Goal: Task Accomplishment & Management: Manage account settings

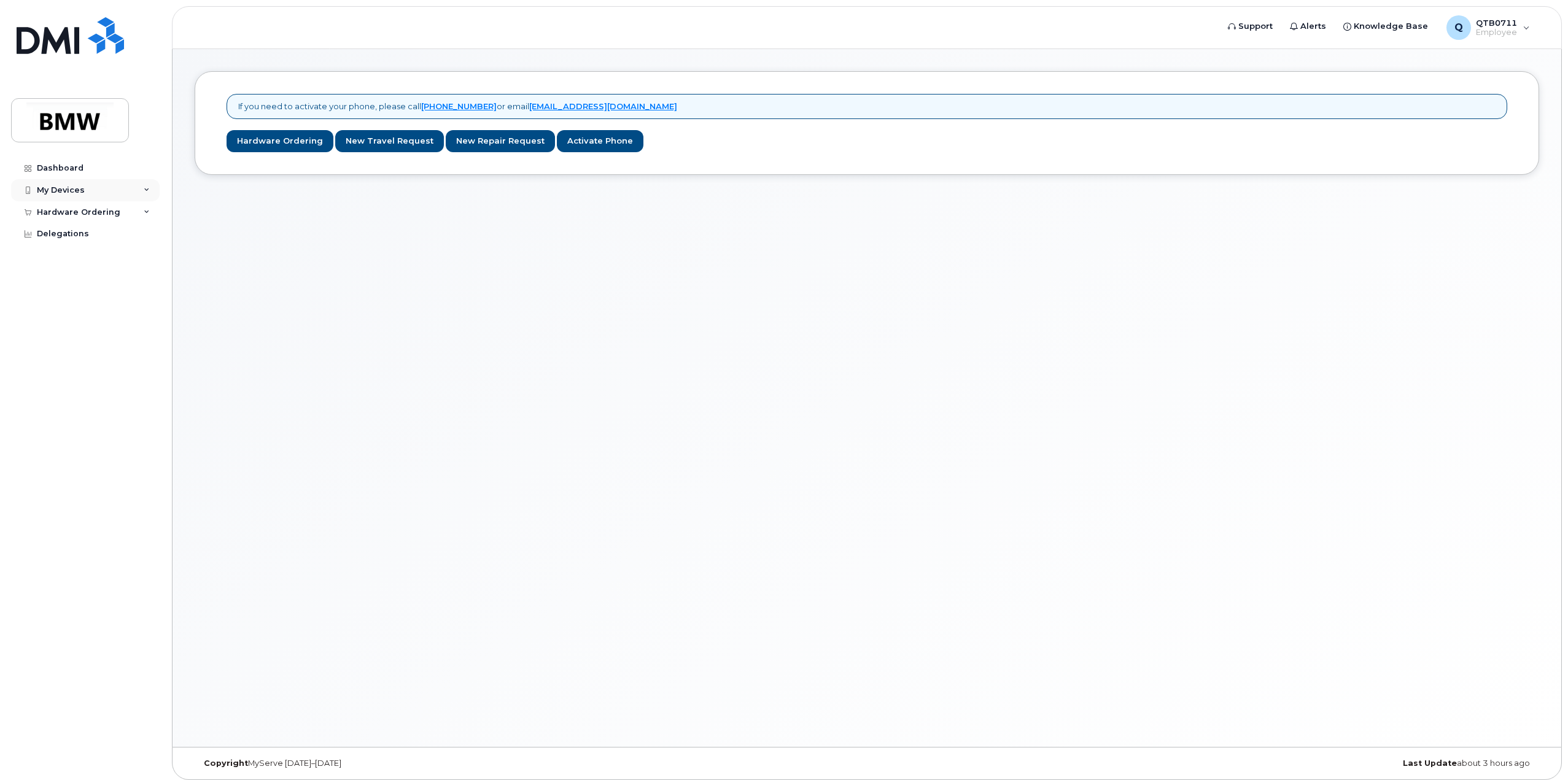
click at [102, 189] on div "My Devices" at bounding box center [86, 190] width 149 height 22
click at [50, 171] on div "Dashboard" at bounding box center [60, 168] width 47 height 10
drag, startPoint x: 83, startPoint y: 167, endPoint x: 111, endPoint y: 188, distance: 35.0
click at [83, 167] on link "Dashboard" at bounding box center [86, 168] width 149 height 22
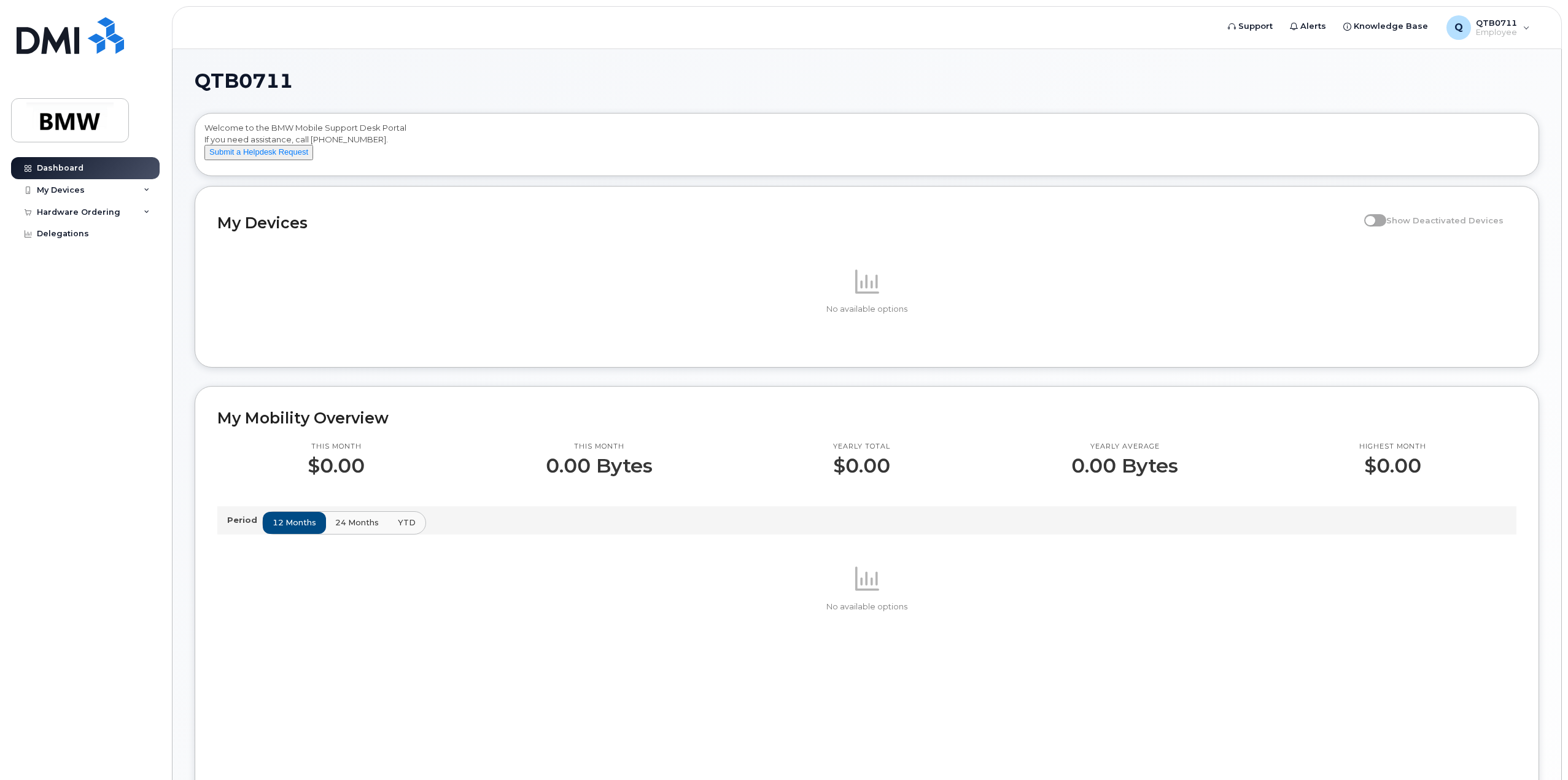
click at [1382, 227] on span at bounding box center [1374, 220] width 22 height 12
click at [1373, 227] on span at bounding box center [1374, 220] width 22 height 12
click at [74, 192] on div "My Devices" at bounding box center [61, 191] width 48 height 10
click at [90, 188] on div "My Devices" at bounding box center [86, 190] width 149 height 22
click at [75, 187] on div "My Devices" at bounding box center [61, 191] width 48 height 10
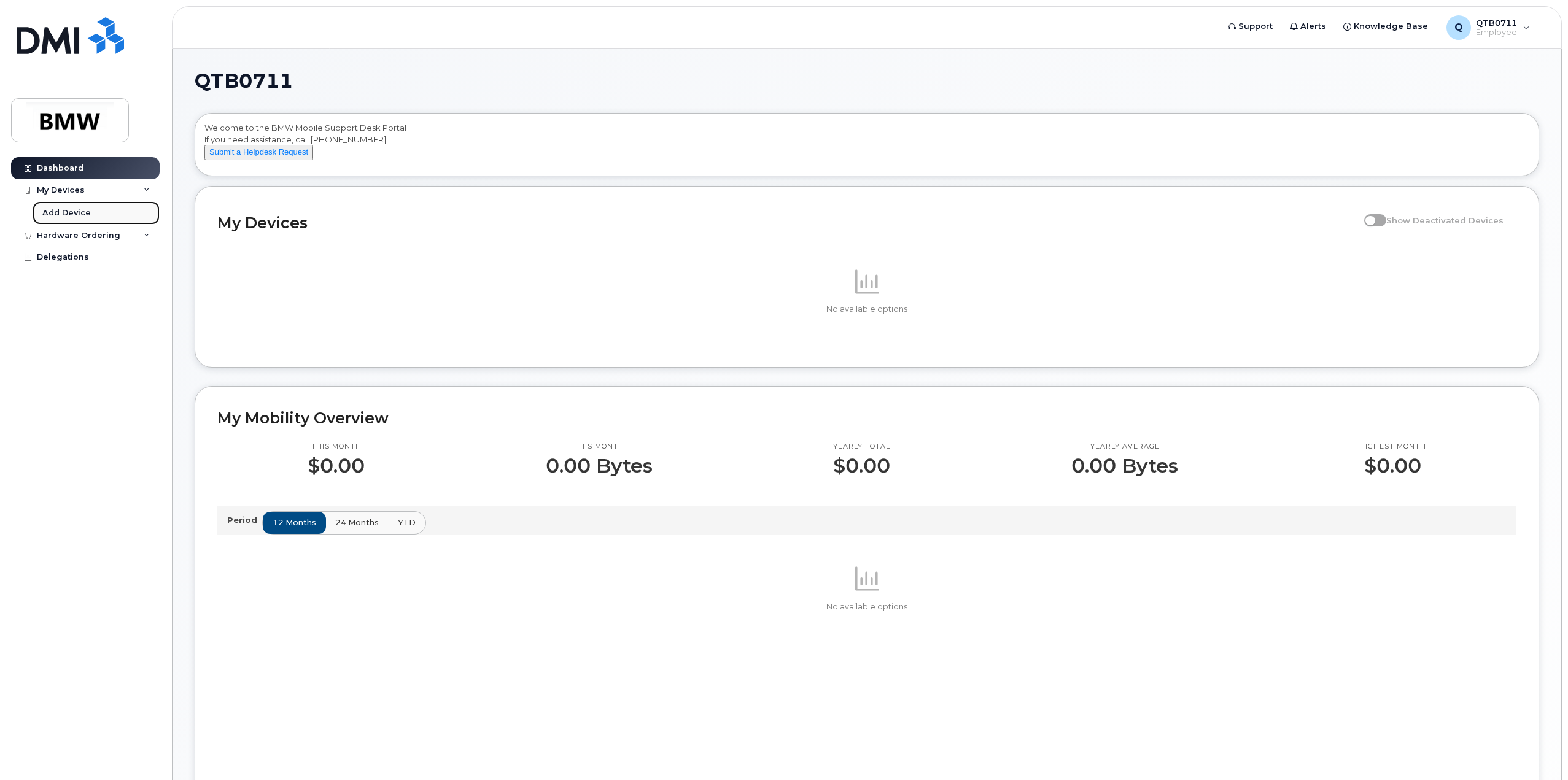
click at [70, 211] on div "Add Device" at bounding box center [67, 213] width 48 height 11
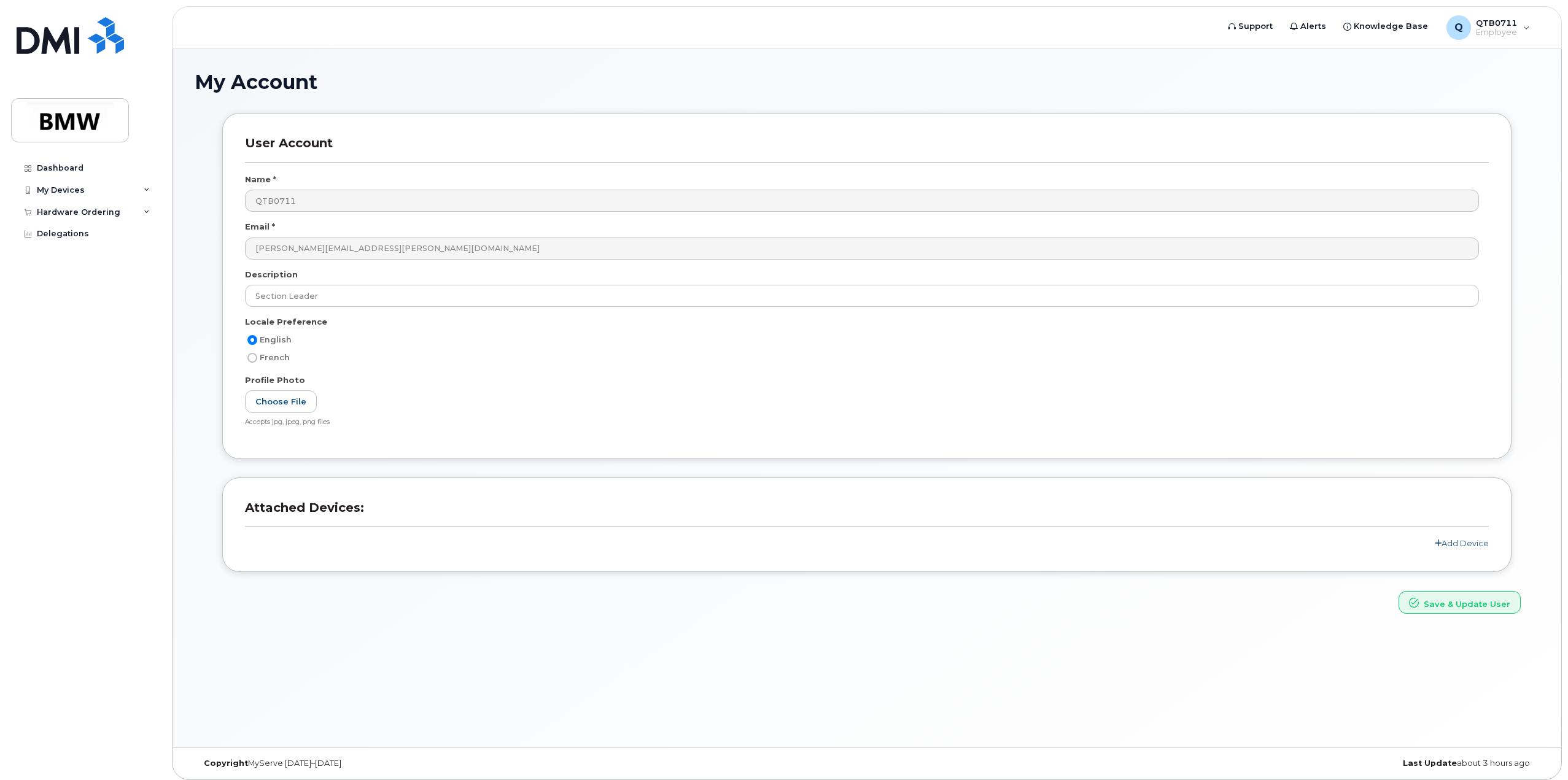
click at [1455, 538] on link "Add Device" at bounding box center [1462, 543] width 54 height 10
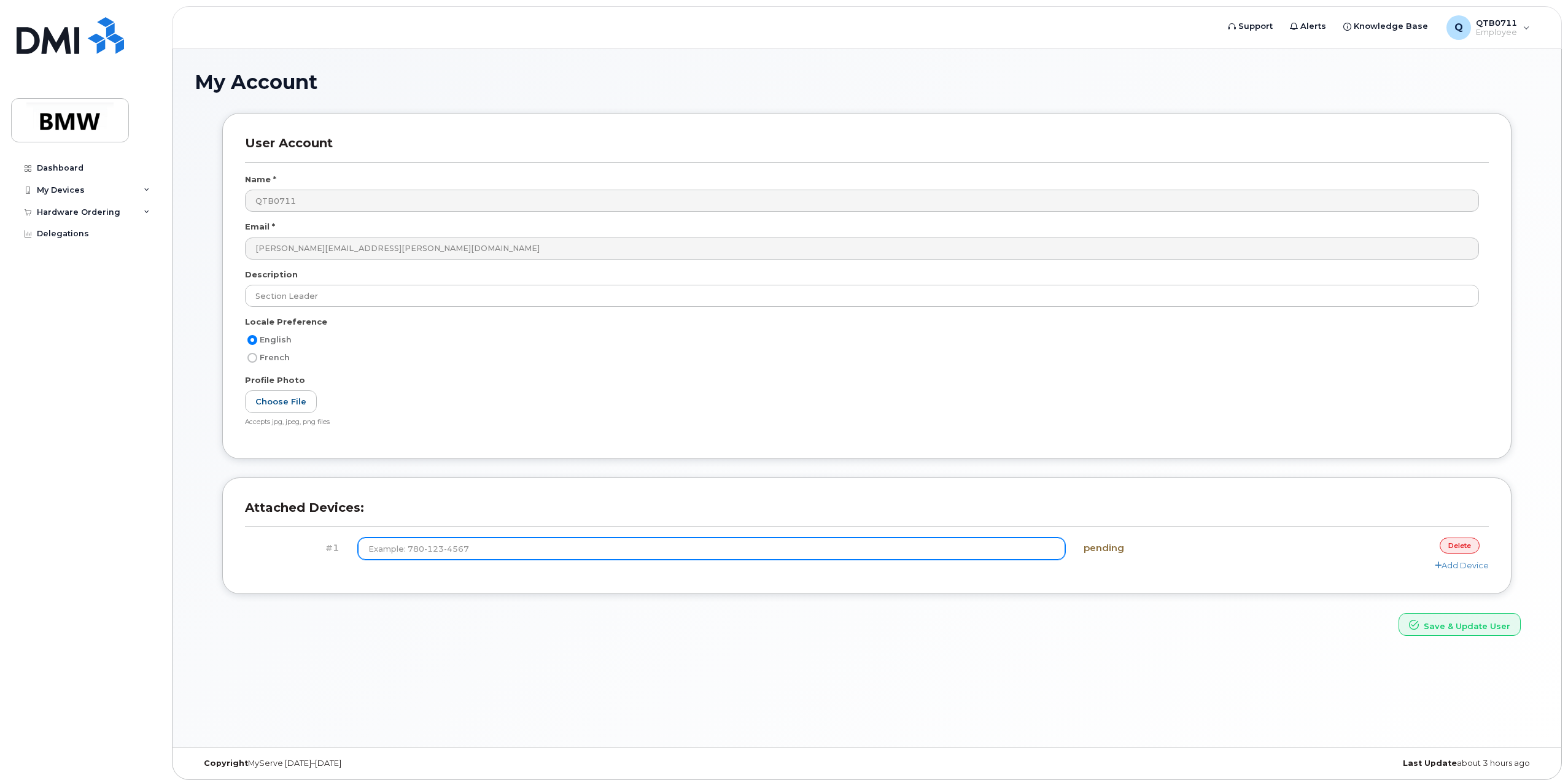
click at [682, 541] on input at bounding box center [712, 548] width 707 height 22
type input "(864) 326-7772"
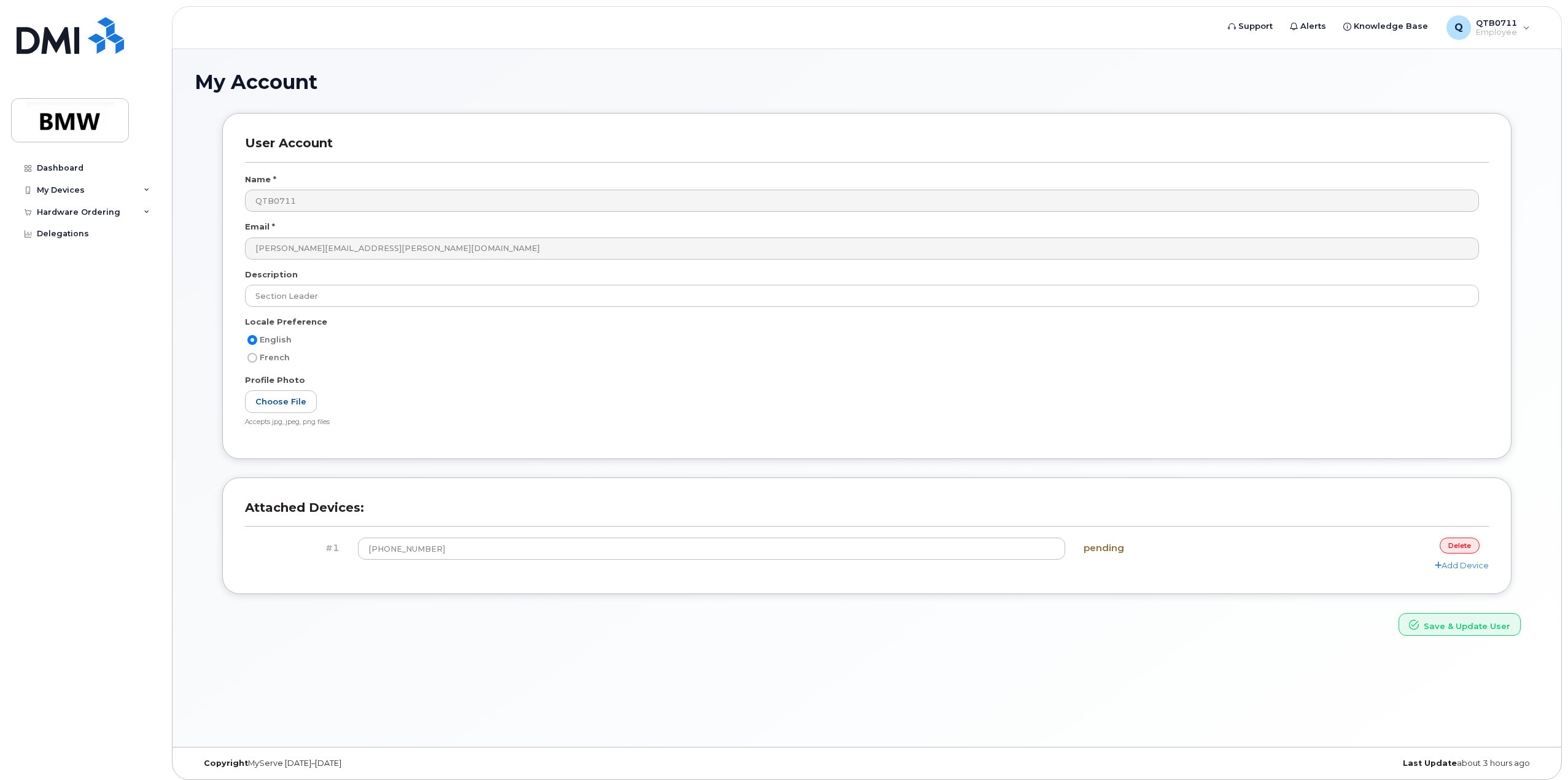
click at [1091, 550] on h4 "pending" at bounding box center [1177, 548] width 189 height 11
click at [1434, 626] on button "Save & Update User" at bounding box center [1460, 624] width 122 height 23
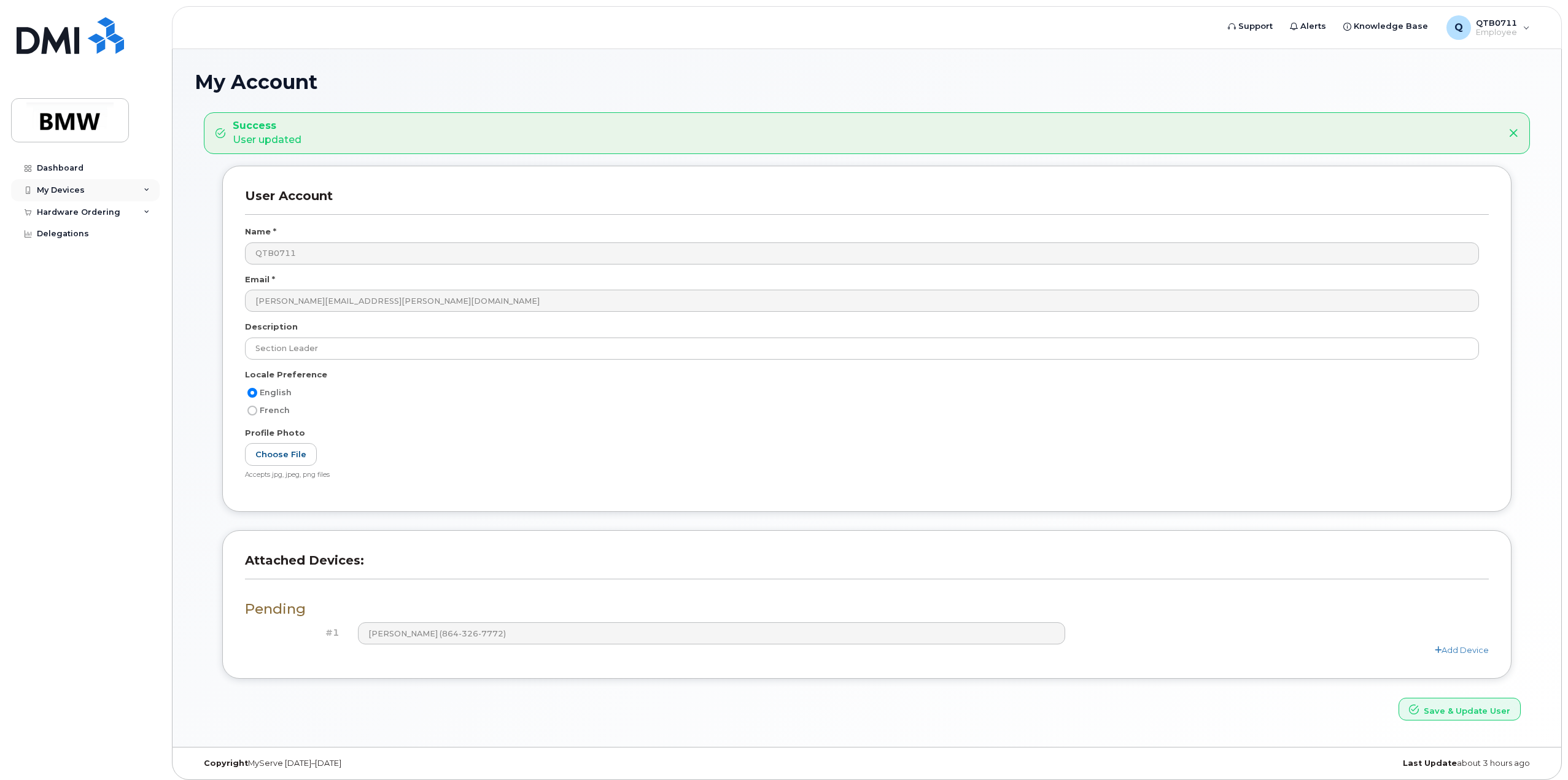
click at [71, 179] on div "My Devices" at bounding box center [86, 190] width 149 height 22
click at [69, 168] on div "Dashboard" at bounding box center [60, 168] width 47 height 10
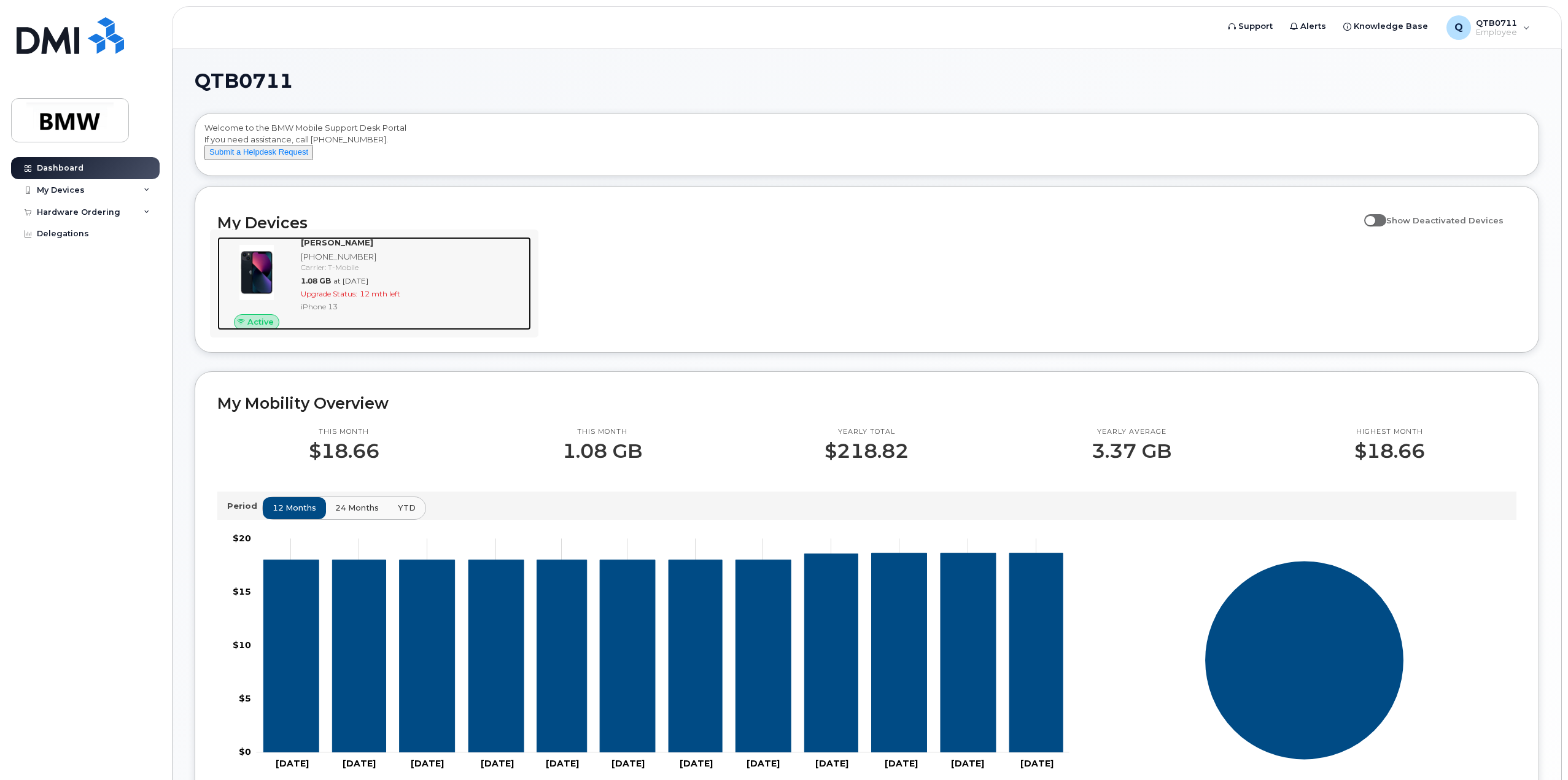
click at [410, 272] on div "Carrier: T-Mobile" at bounding box center [413, 267] width 225 height 11
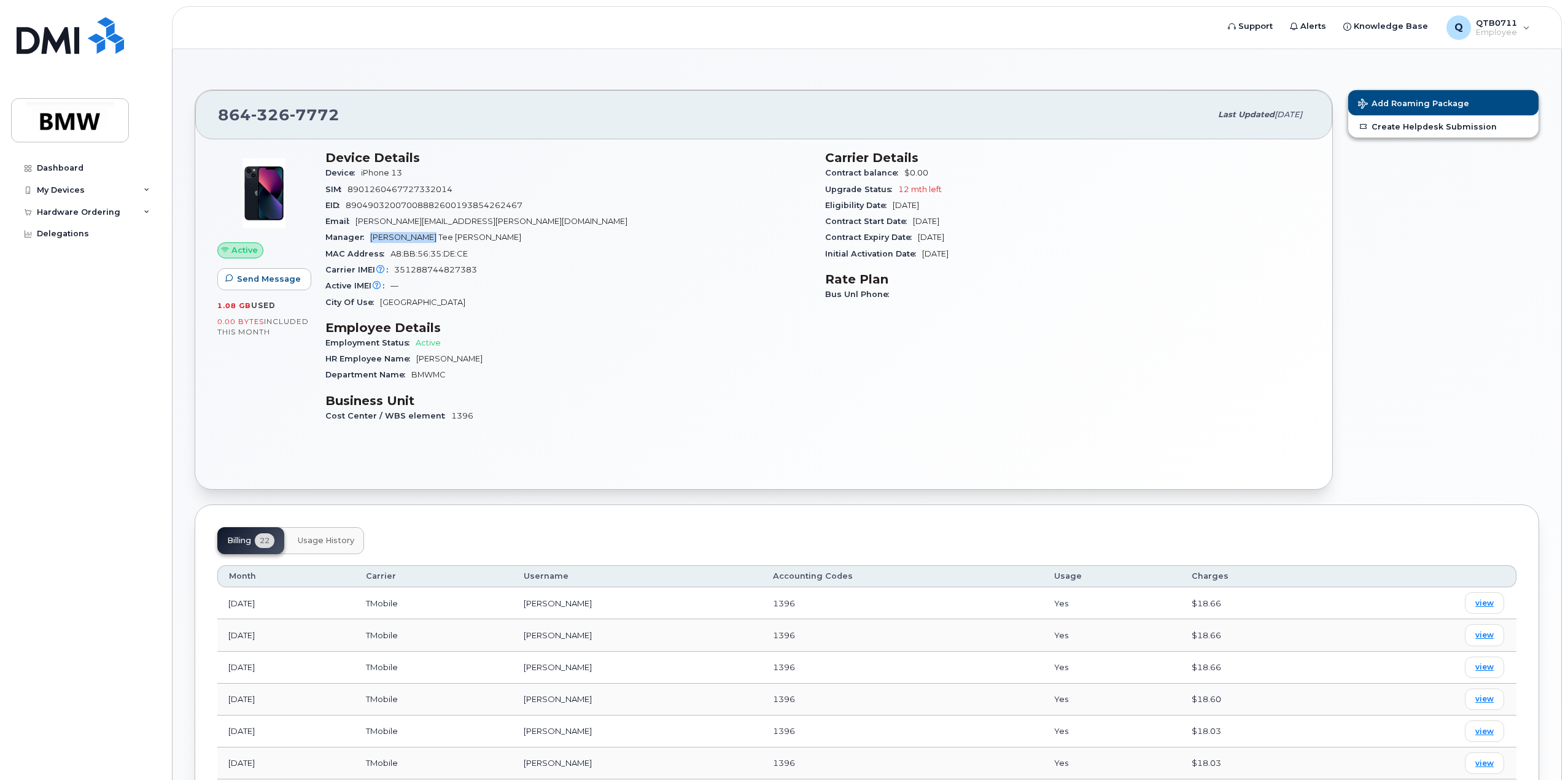
drag, startPoint x: 371, startPoint y: 237, endPoint x: 430, endPoint y: 234, distance: 59.1
click at [426, 236] on span "Jay Tee Tucker" at bounding box center [445, 237] width 151 height 9
click at [573, 305] on div "City Of Use Greenville" at bounding box center [568, 303] width 485 height 16
click at [67, 165] on div "Dashboard" at bounding box center [60, 168] width 47 height 10
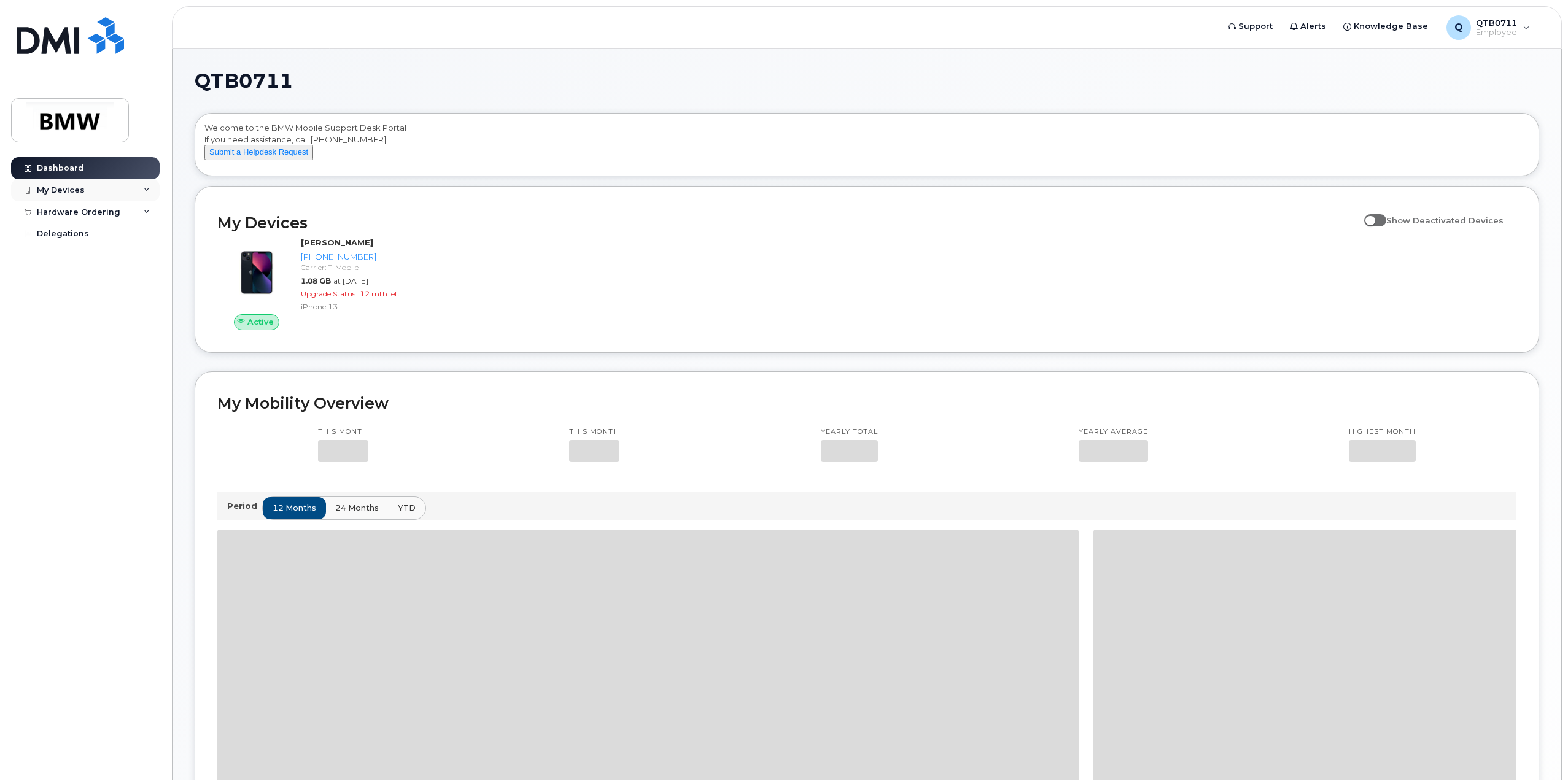
click at [103, 193] on div "My Devices" at bounding box center [86, 190] width 149 height 22
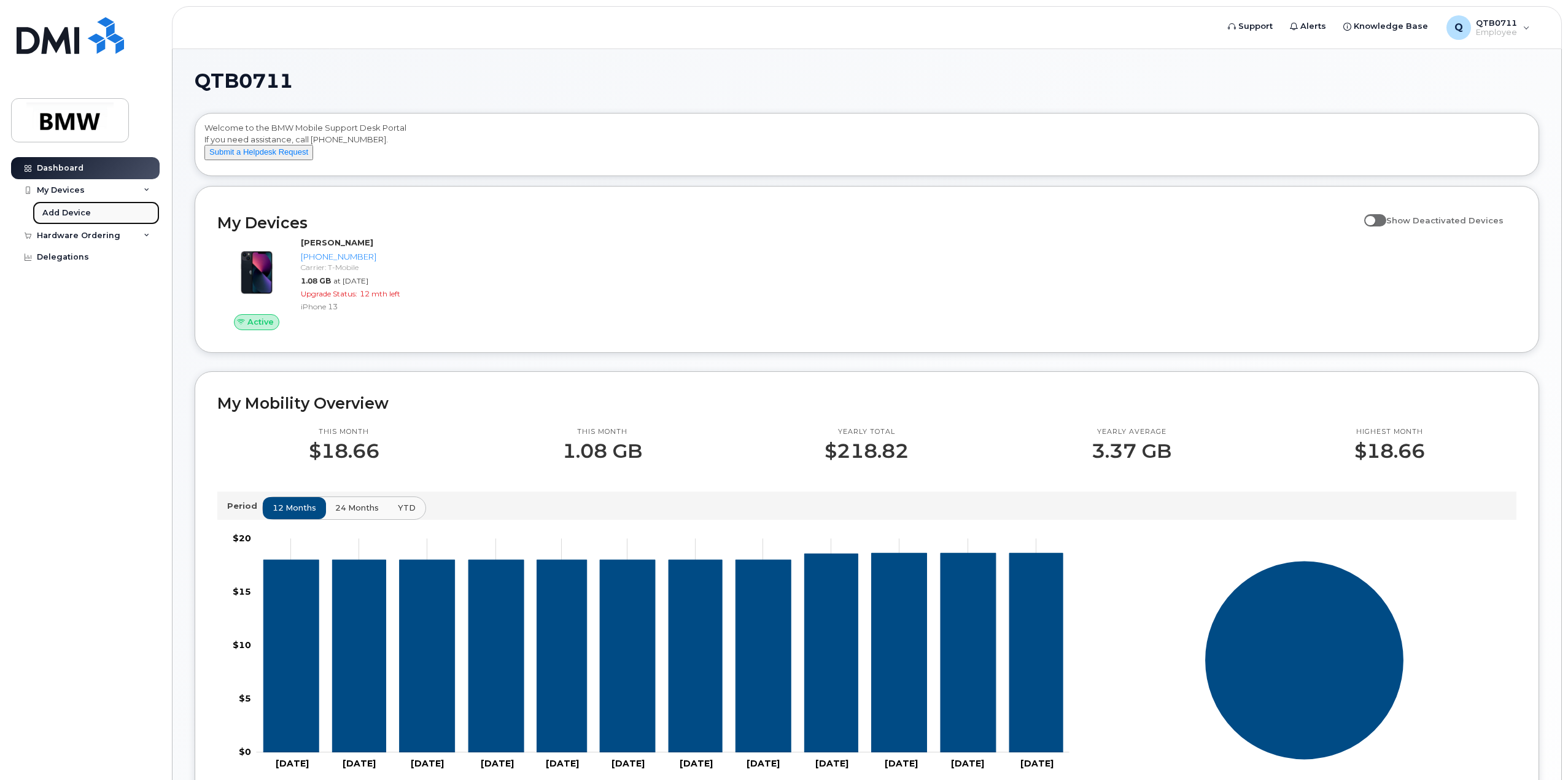
click at [96, 210] on link "Add Device" at bounding box center [96, 213] width 127 height 23
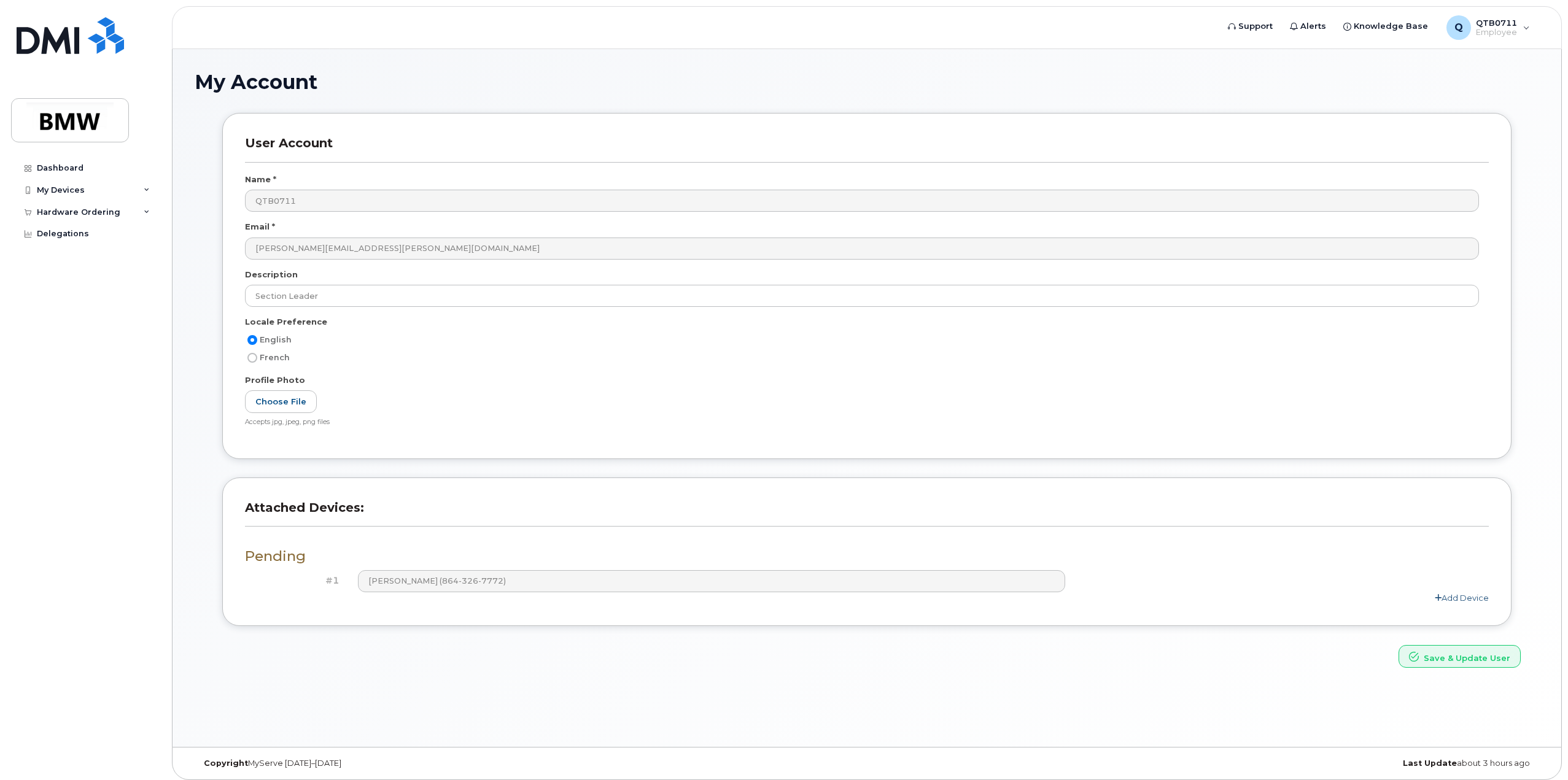
click at [1472, 598] on link "Add Device" at bounding box center [1462, 597] width 54 height 10
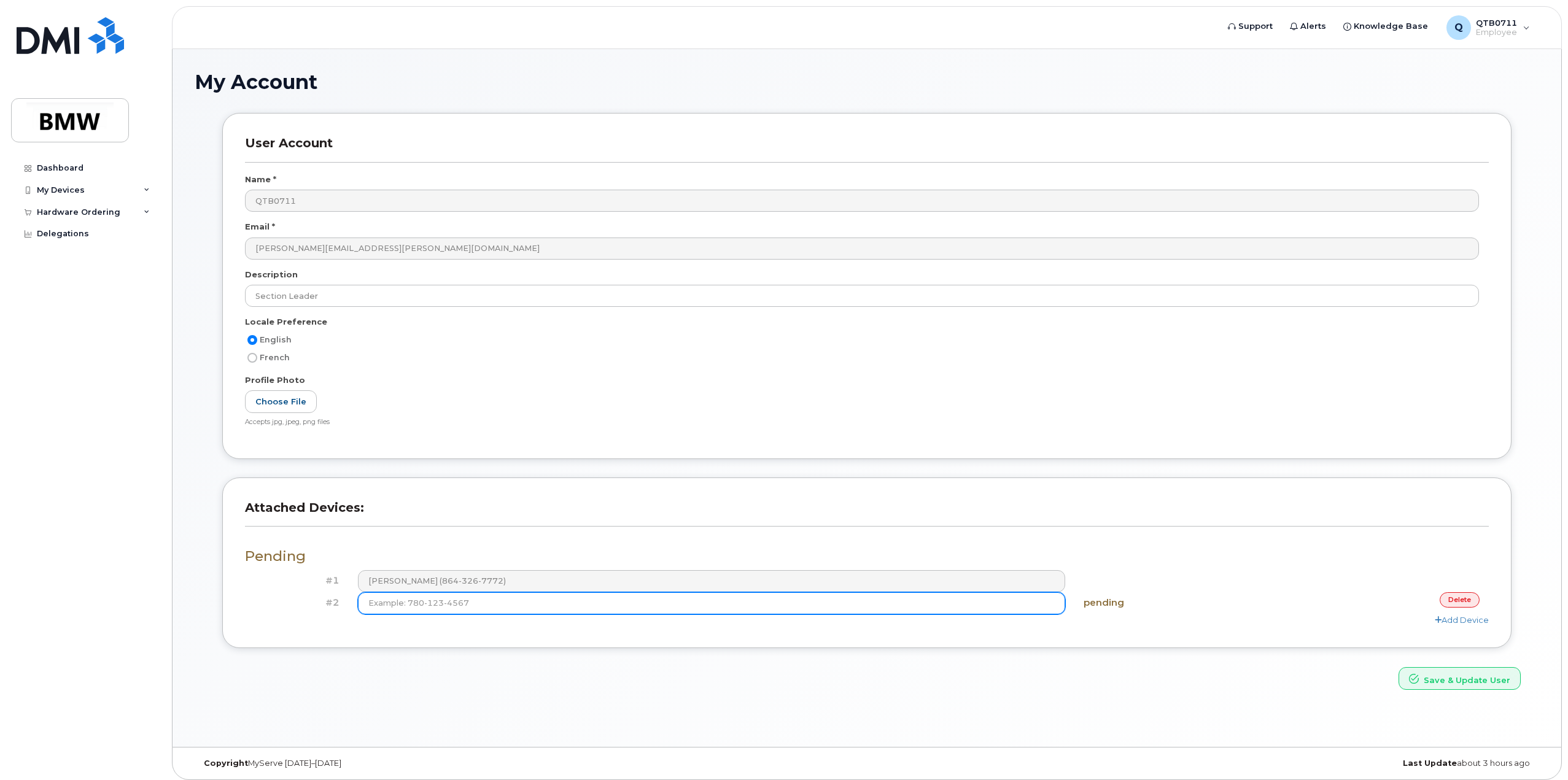
click at [808, 597] on input at bounding box center [712, 603] width 707 height 22
type input "(864) 768-9178"
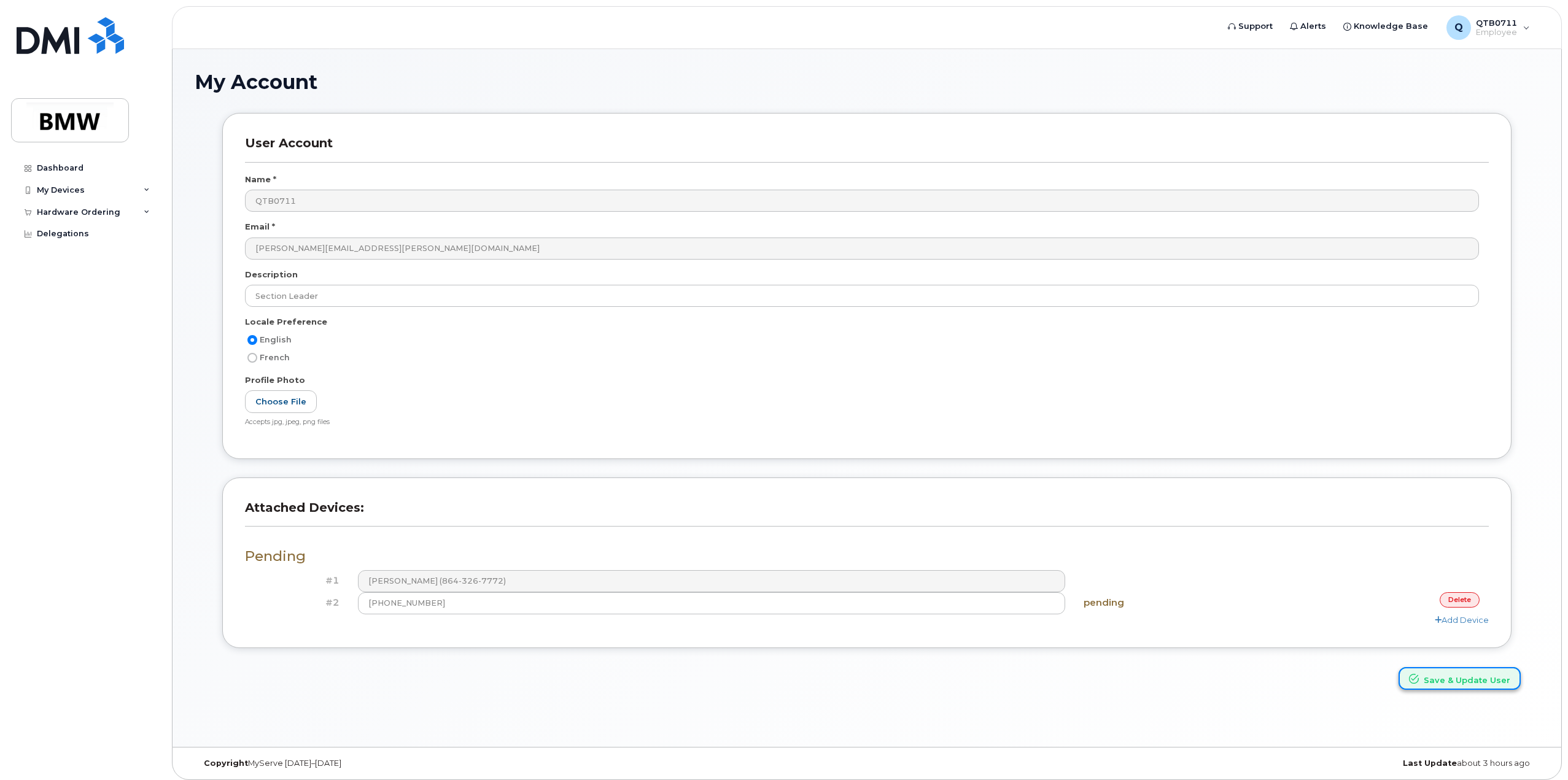
click at [1417, 679] on icon "submit" at bounding box center [1413, 679] width 10 height 10
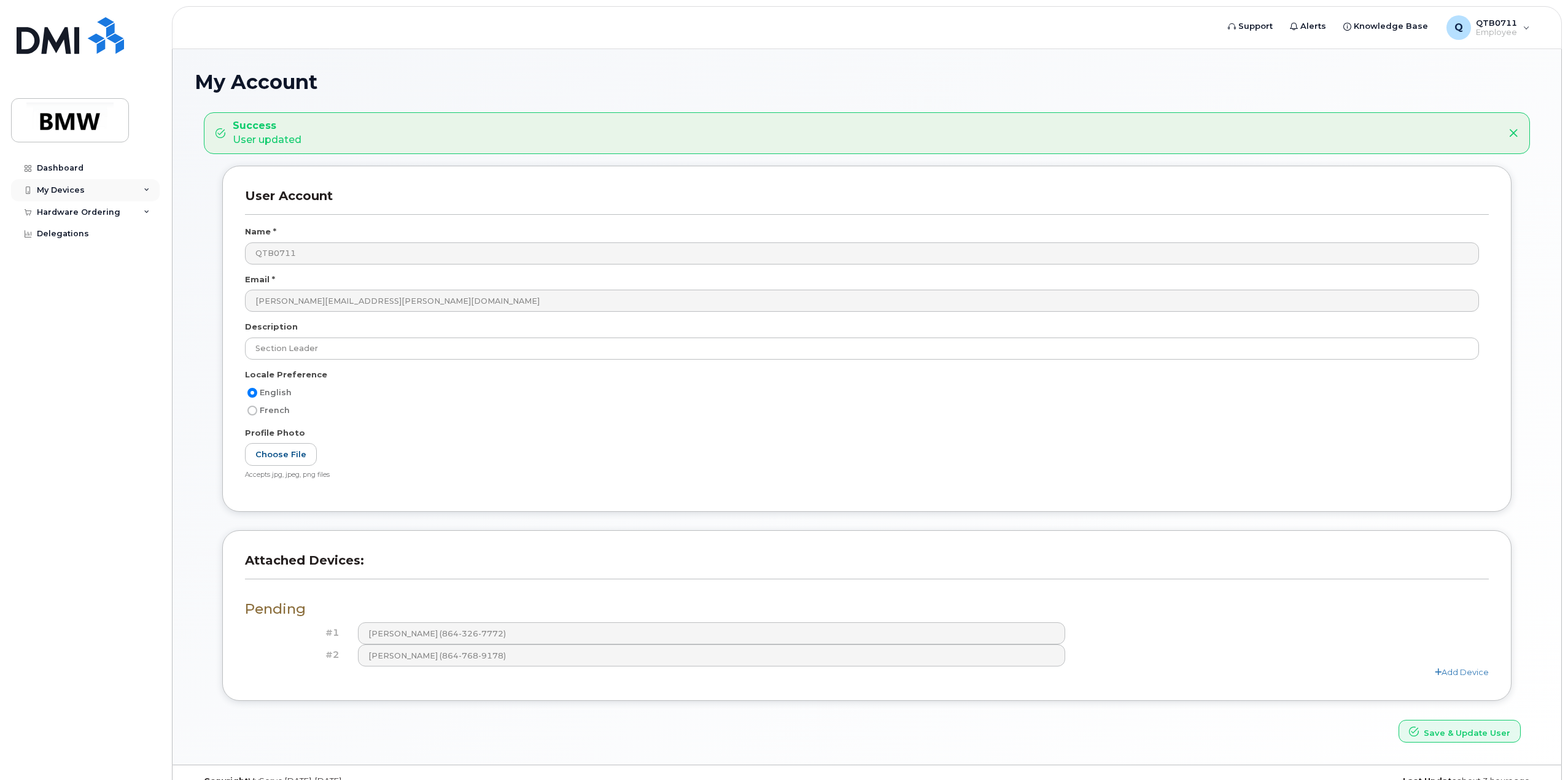
click at [112, 188] on div "My Devices" at bounding box center [86, 190] width 149 height 22
click at [146, 186] on div "My Devices" at bounding box center [86, 190] width 149 height 22
click at [74, 164] on div "Dashboard" at bounding box center [60, 168] width 47 height 10
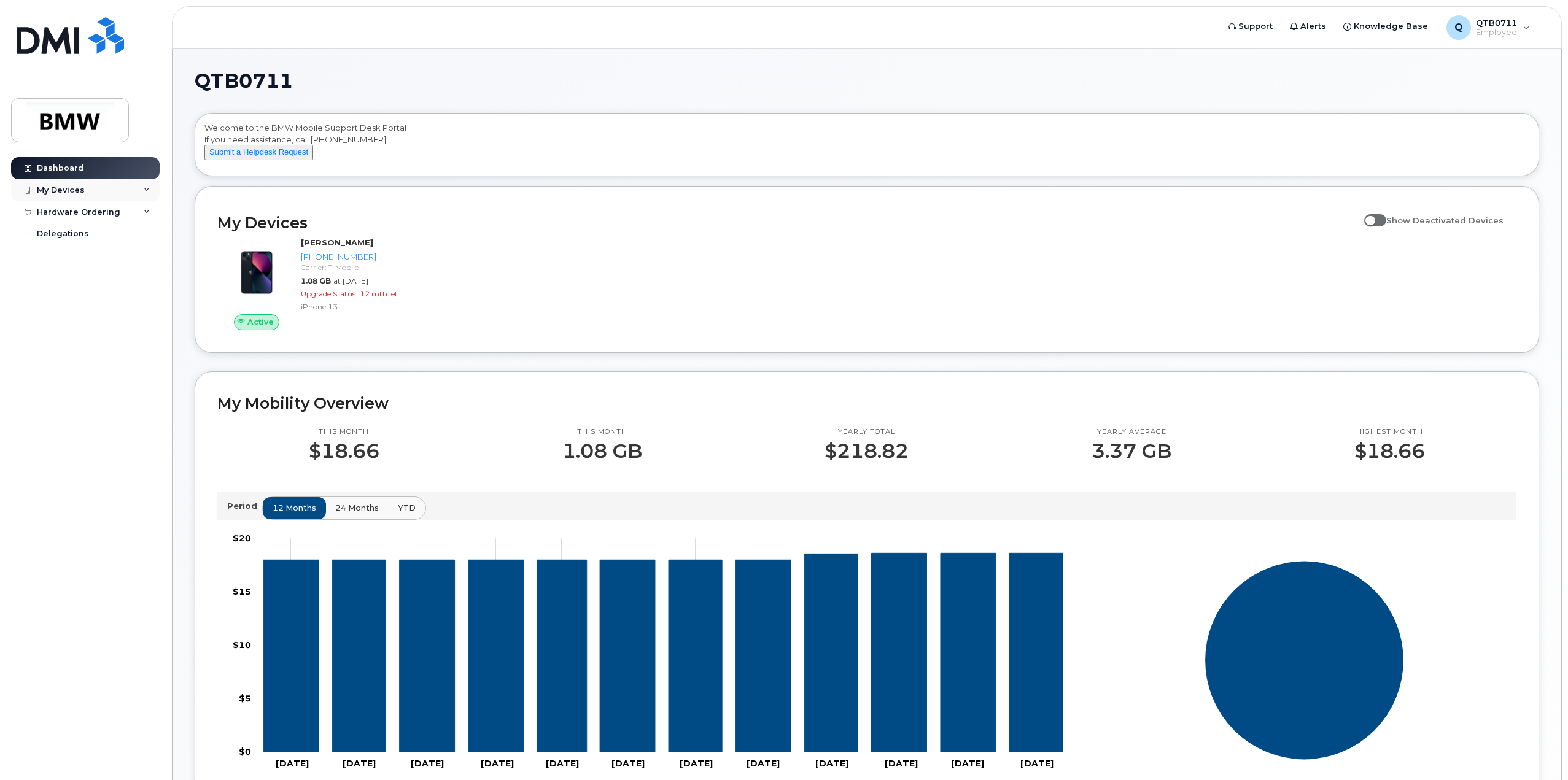
click at [74, 189] on div "My Devices" at bounding box center [61, 191] width 48 height 10
click at [113, 193] on div "My Devices" at bounding box center [86, 190] width 149 height 22
click at [90, 189] on div "My Devices" at bounding box center [86, 190] width 149 height 22
click at [81, 215] on div "Add Device" at bounding box center [67, 213] width 48 height 11
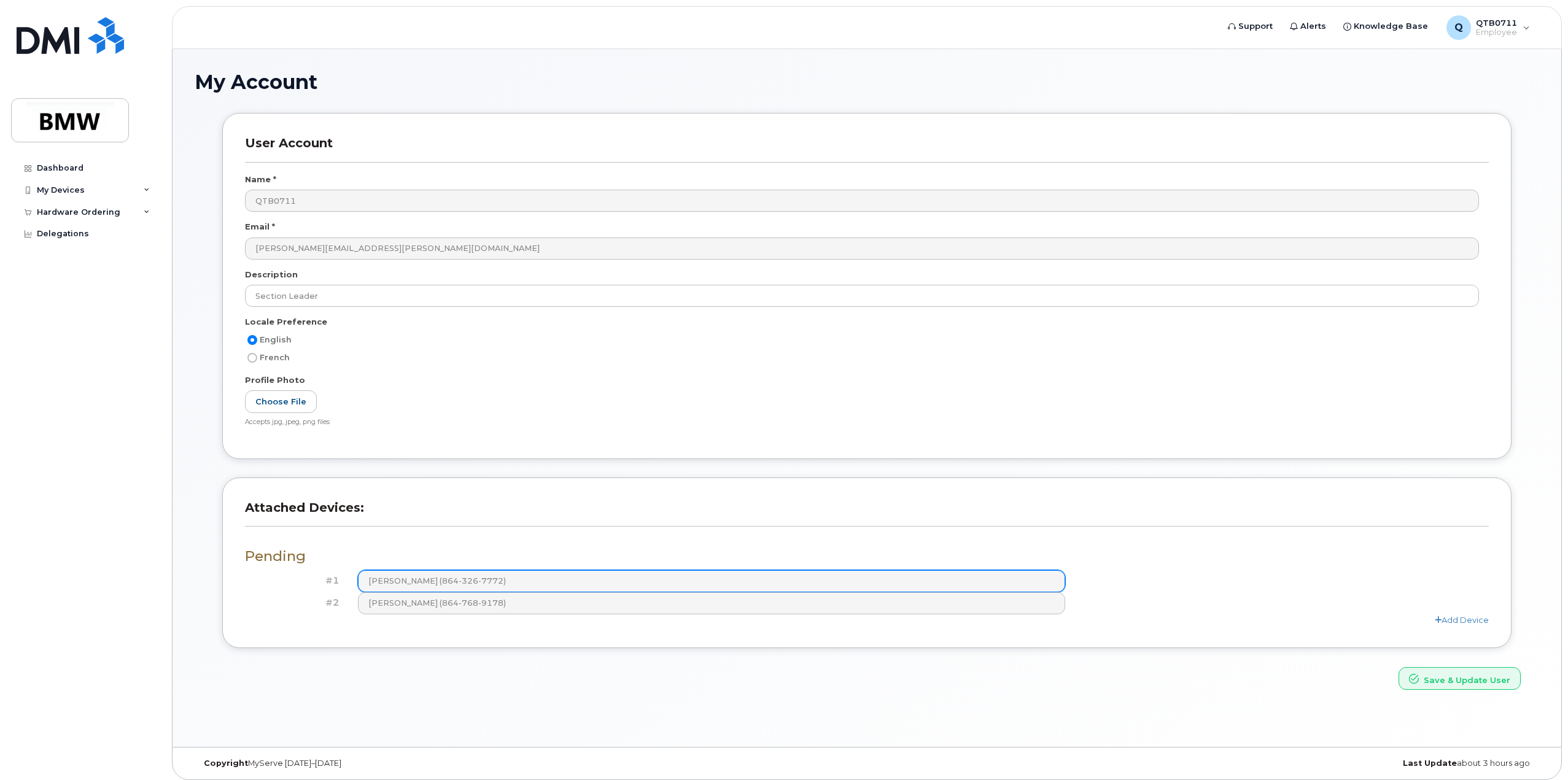
scroll to position [6, 0]
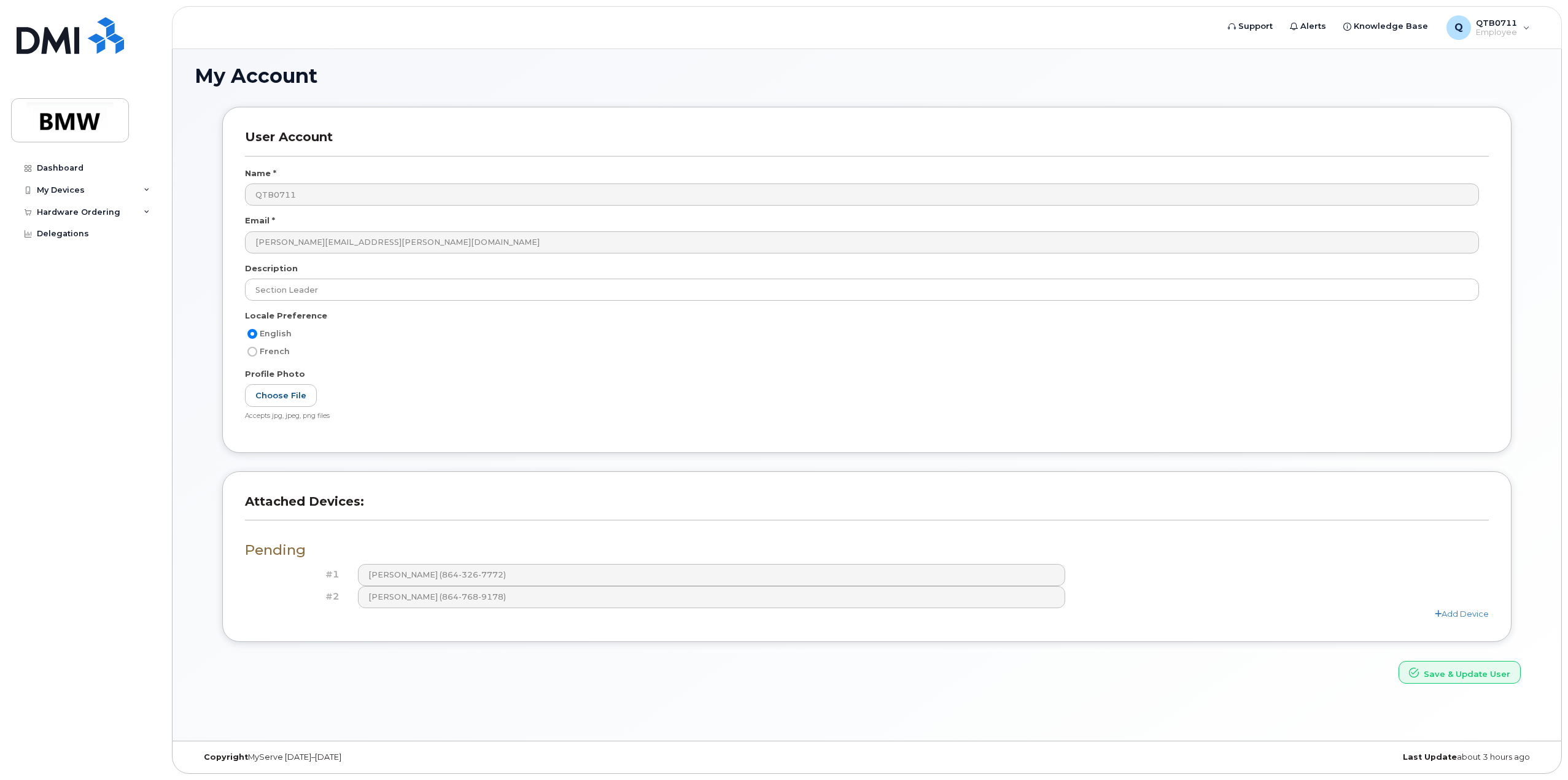
click at [525, 612] on div "Add Device" at bounding box center [866, 614] width 1243 height 11
drag, startPoint x: 438, startPoint y: 598, endPoint x: 792, endPoint y: 616, distance: 354.5
click at [783, 616] on div "Add Device" at bounding box center [866, 614] width 1243 height 11
click at [64, 169] on div "Dashboard" at bounding box center [60, 168] width 47 height 10
